Goal: Information Seeking & Learning: Learn about a topic

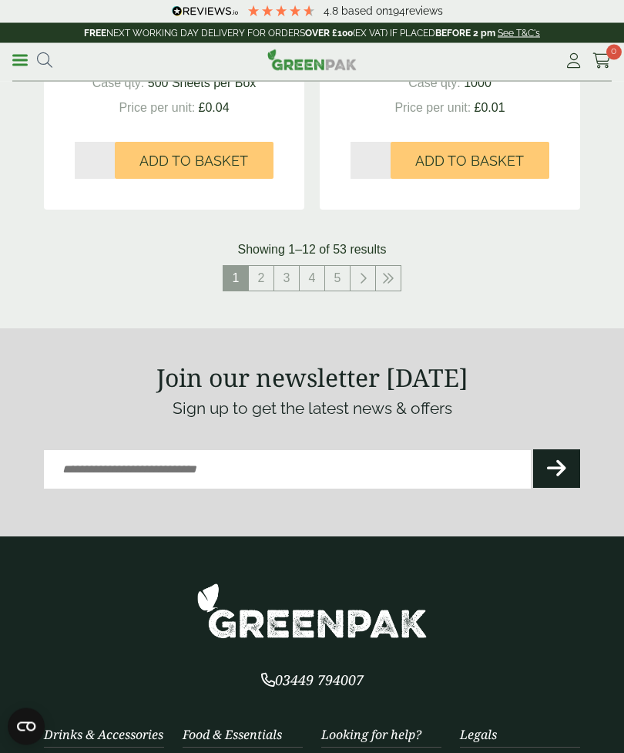
scroll to position [3082, 0]
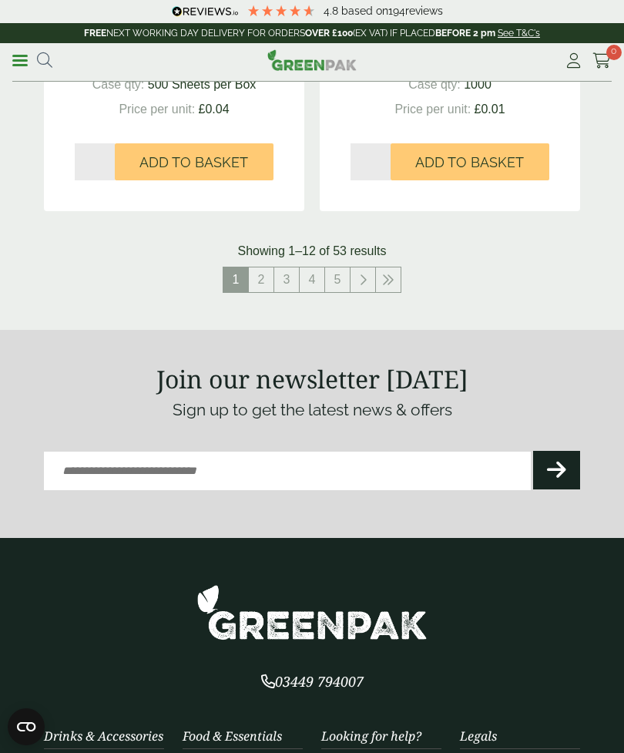
click at [258, 273] on link "2" at bounding box center [261, 279] width 25 height 25
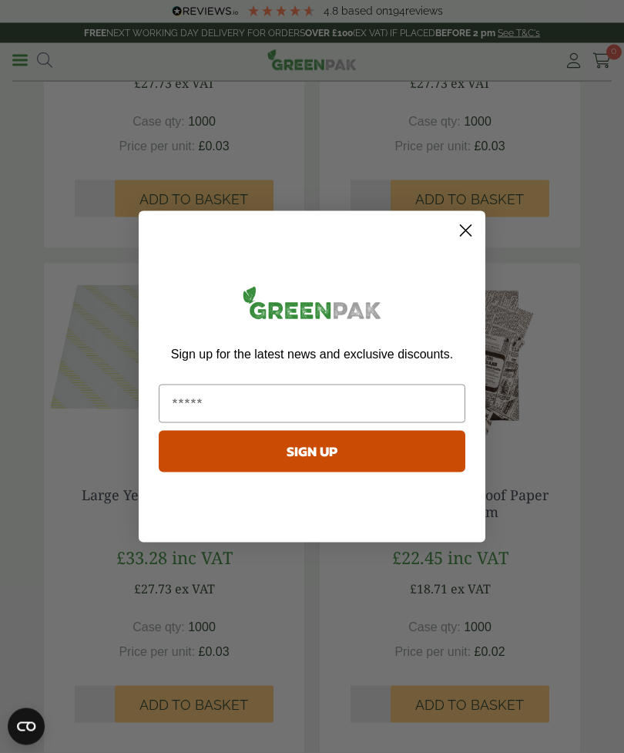
click at [454, 243] on circle "Close dialog" at bounding box center [465, 229] width 25 height 25
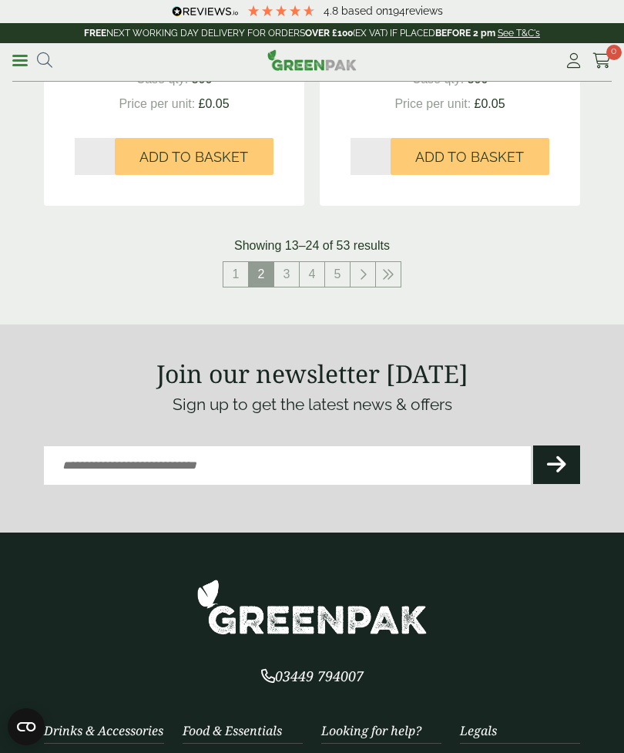
scroll to position [3074, 0]
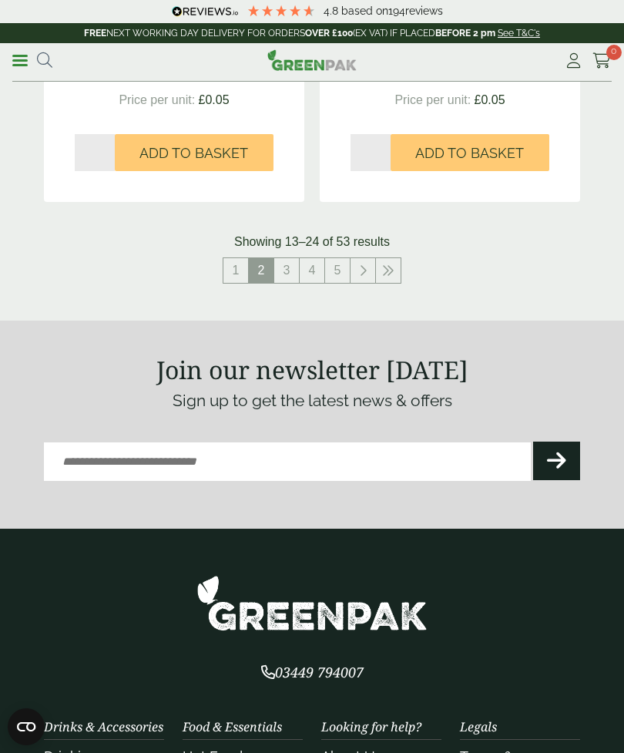
click at [288, 260] on link "3" at bounding box center [286, 270] width 25 height 25
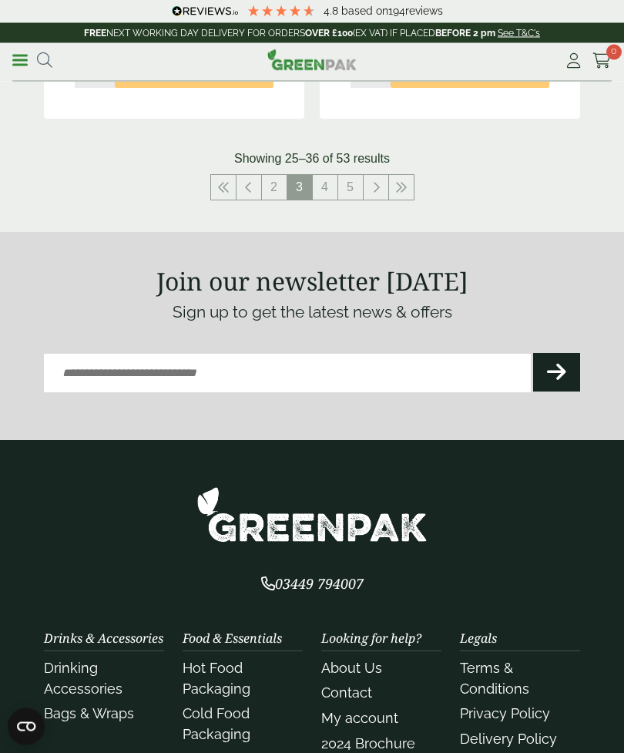
scroll to position [3171, 0]
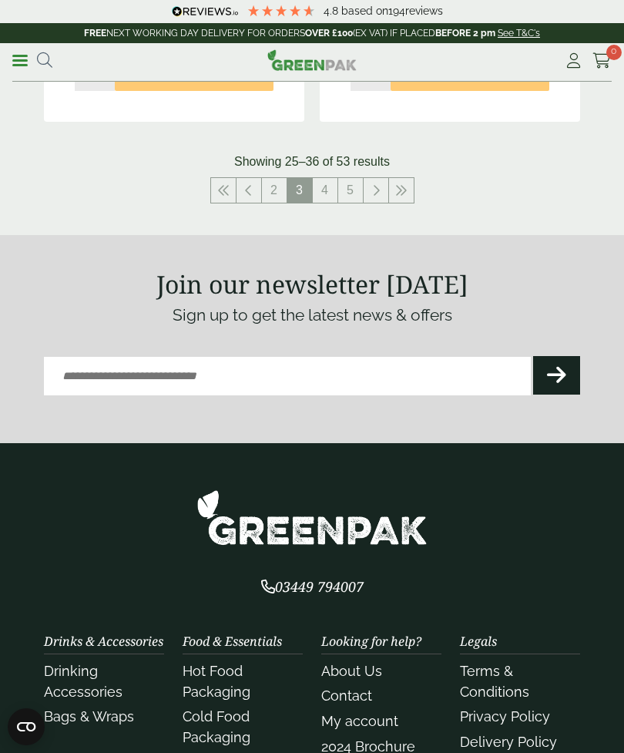
click at [327, 182] on link "4" at bounding box center [325, 190] width 25 height 25
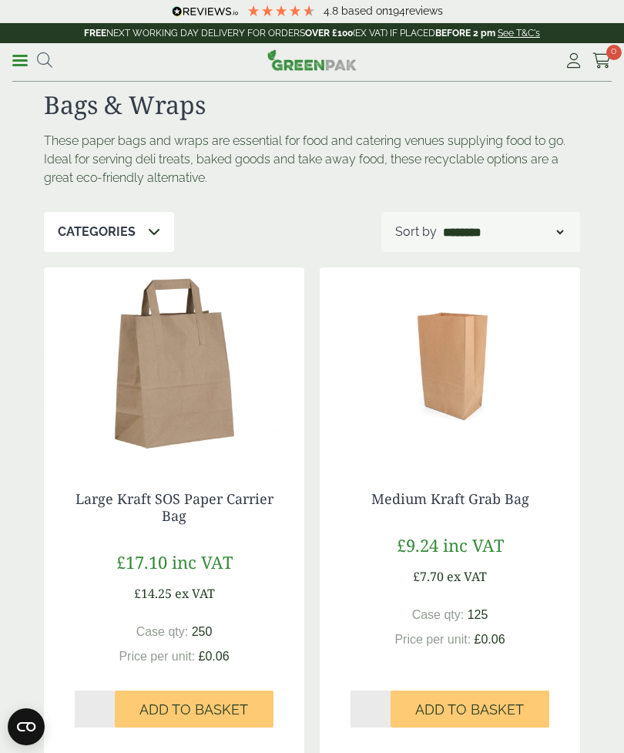
scroll to position [8, 0]
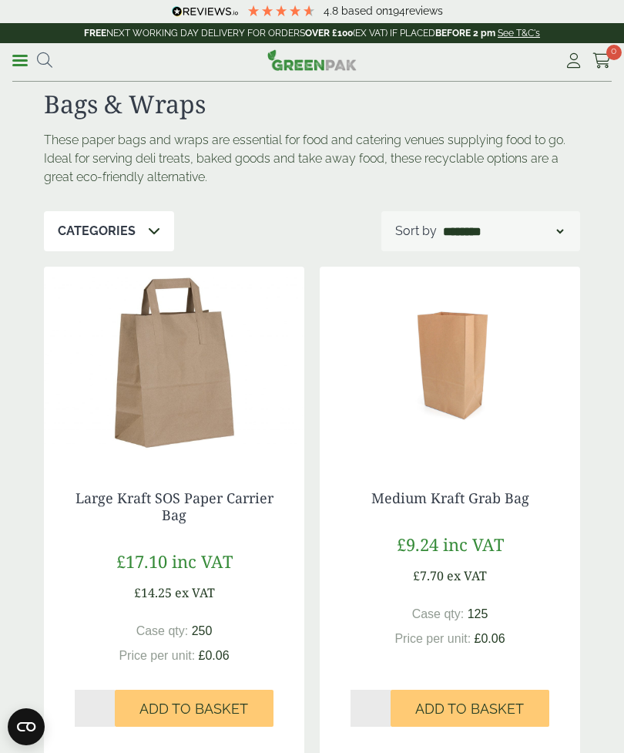
click at [244, 496] on link "Large Kraft SOS Paper Carrier Bag" at bounding box center [174, 505] width 198 height 35
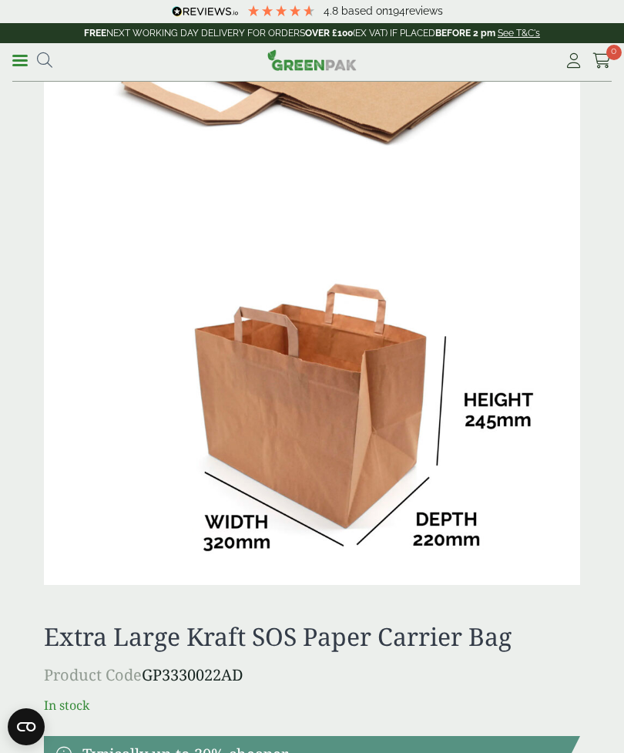
scroll to position [558, 0]
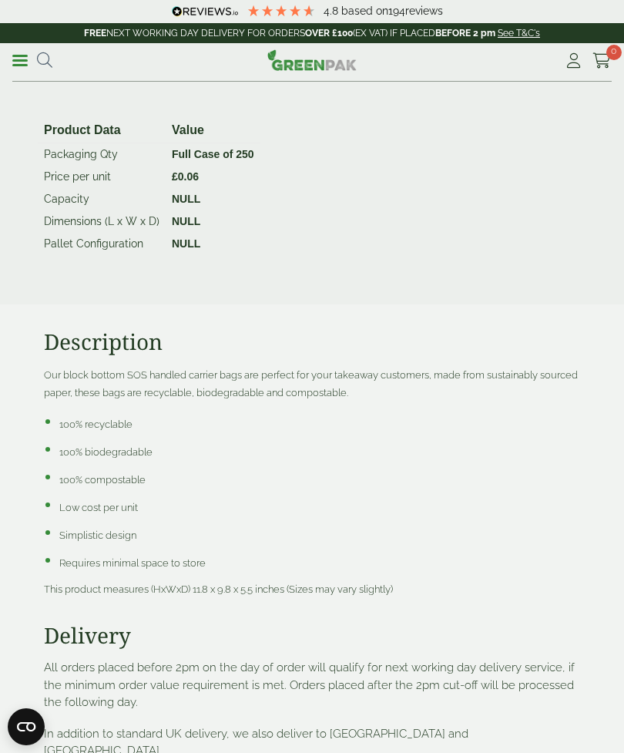
scroll to position [2247, 0]
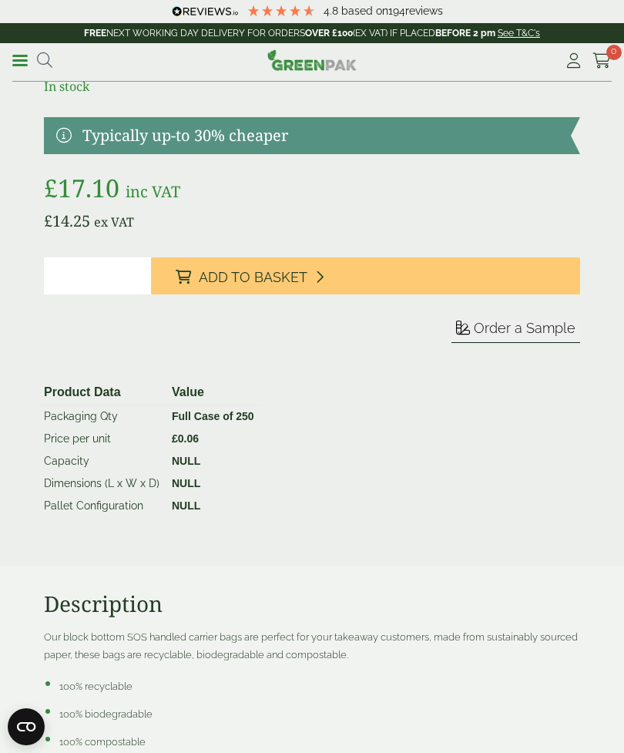
scroll to position [877, 0]
